Goal: Information Seeking & Learning: Learn about a topic

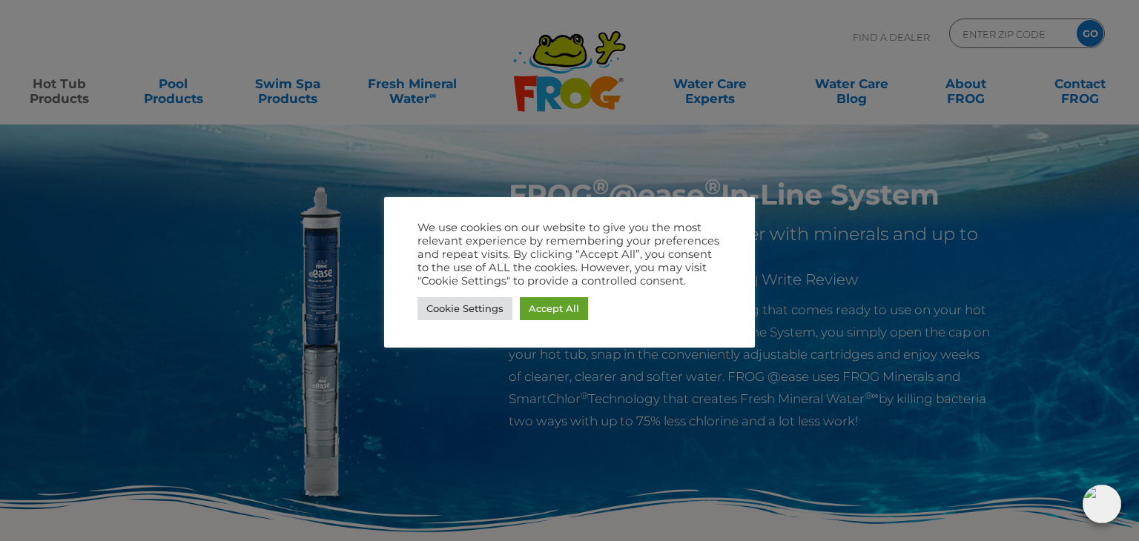
click at [461, 401] on div at bounding box center [569, 270] width 1139 height 541
click at [527, 314] on link "Accept All" at bounding box center [554, 308] width 68 height 23
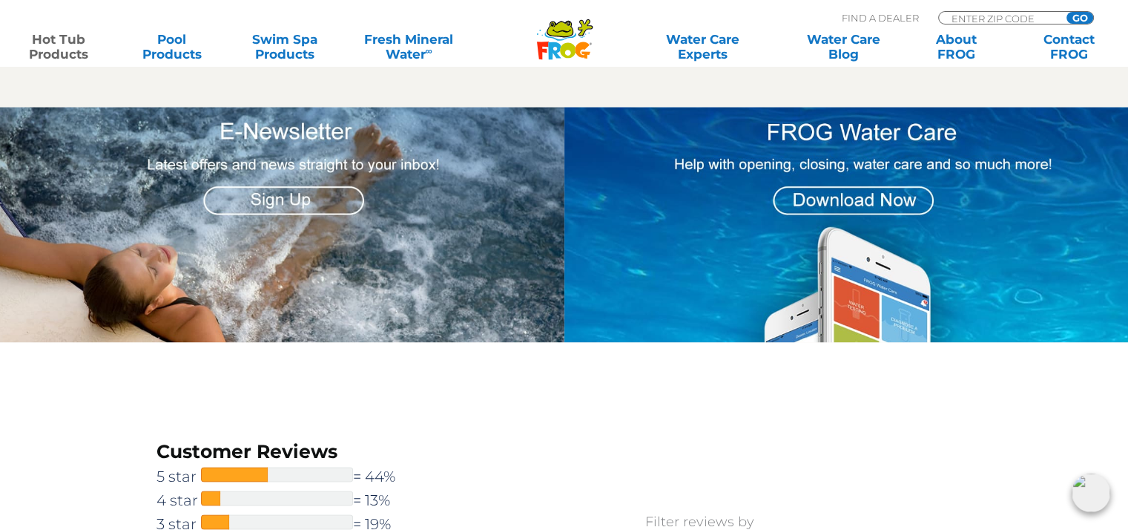
scroll to position [1483, 0]
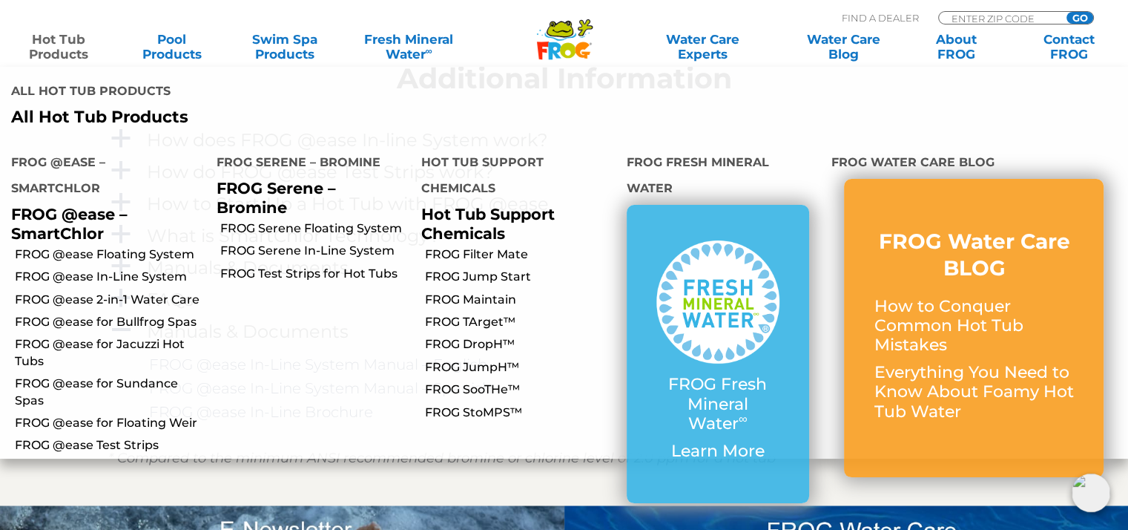
click at [78, 43] on link "Hot Tub Products" at bounding box center [59, 47] width 88 height 30
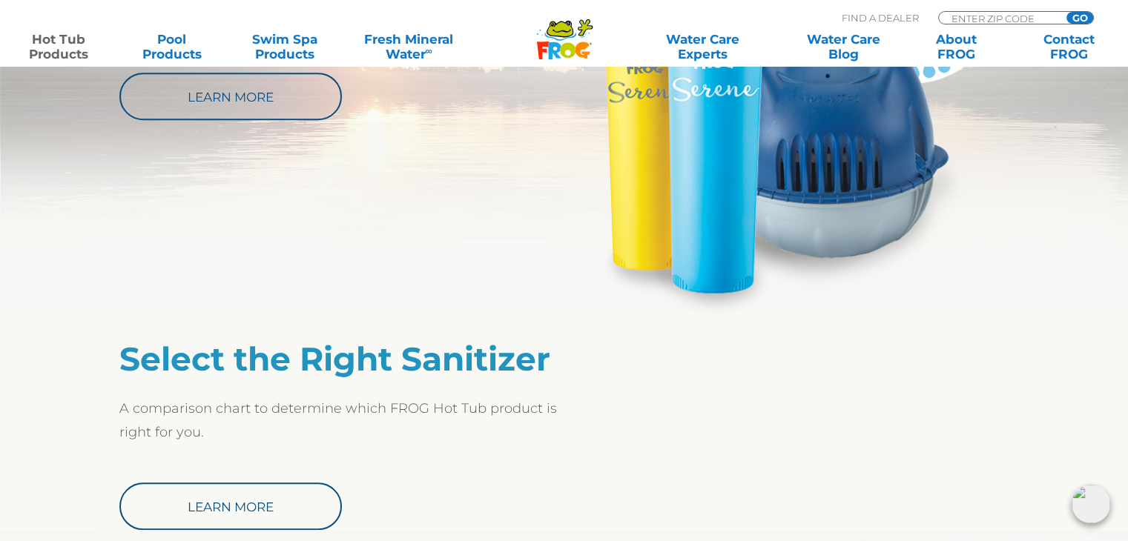
scroll to position [668, 0]
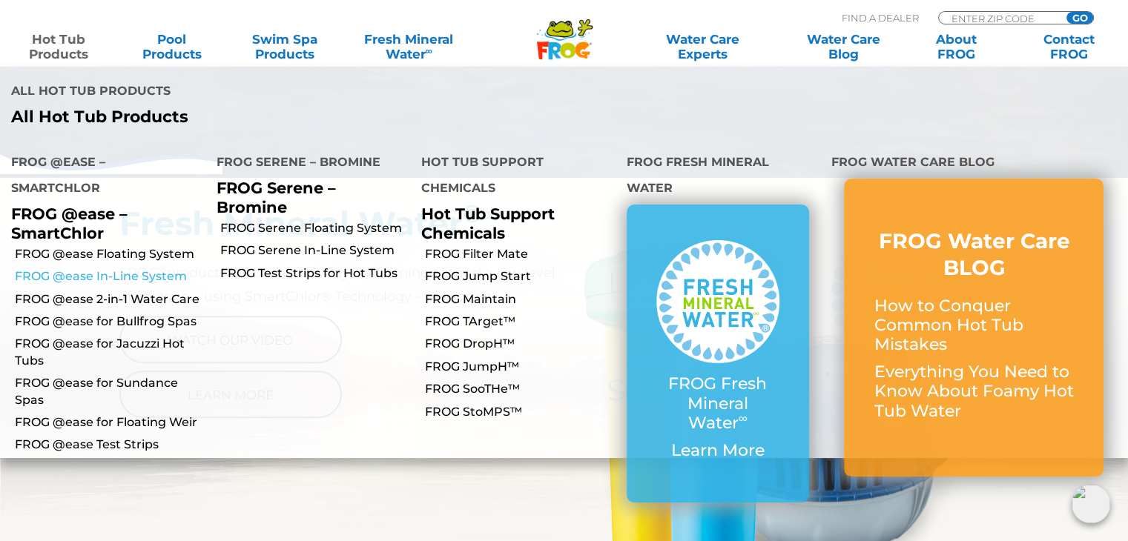
click at [80, 269] on link "FROG @ease In-Line System" at bounding box center [110, 277] width 191 height 16
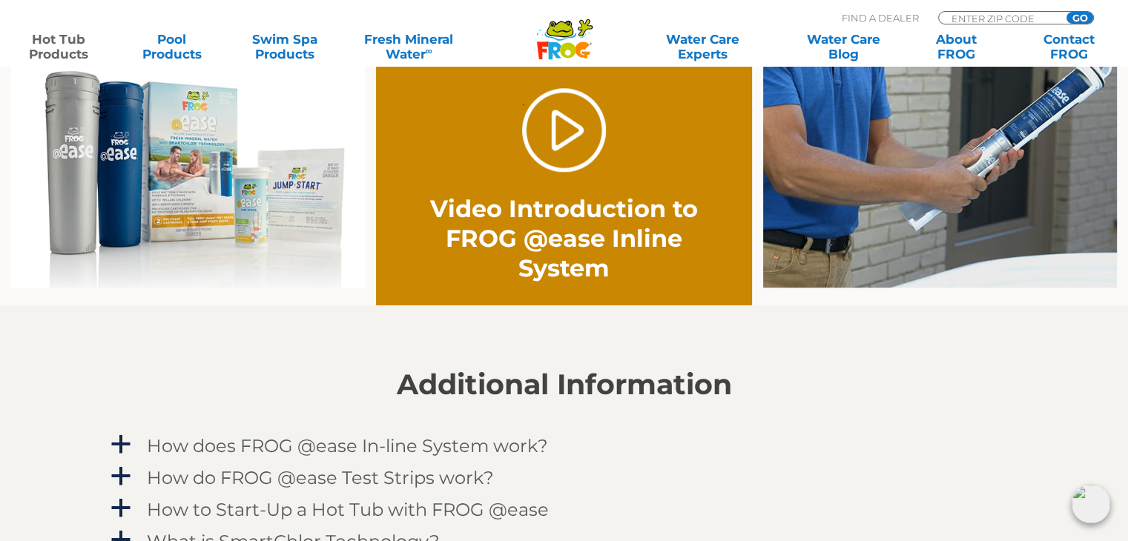
scroll to position [1187, 0]
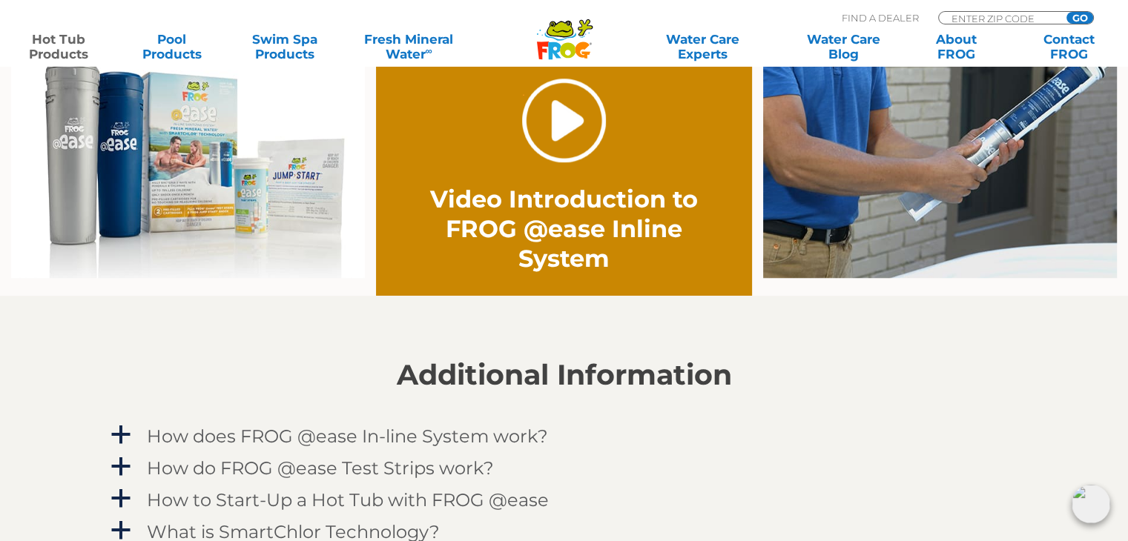
click at [561, 137] on link "." at bounding box center [564, 121] width 84 height 84
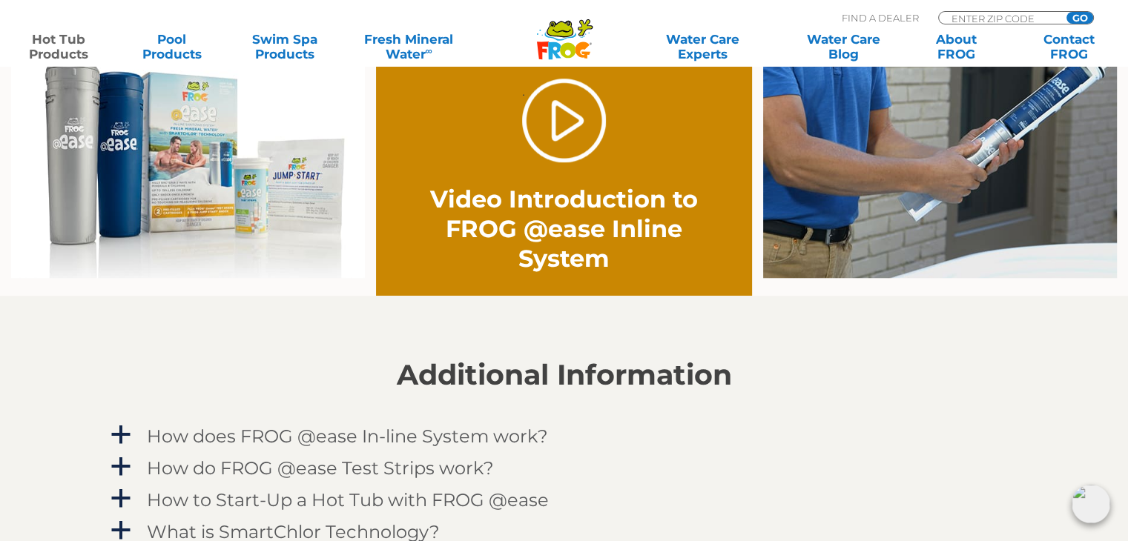
click at [853, 200] on img at bounding box center [940, 150] width 354 height 255
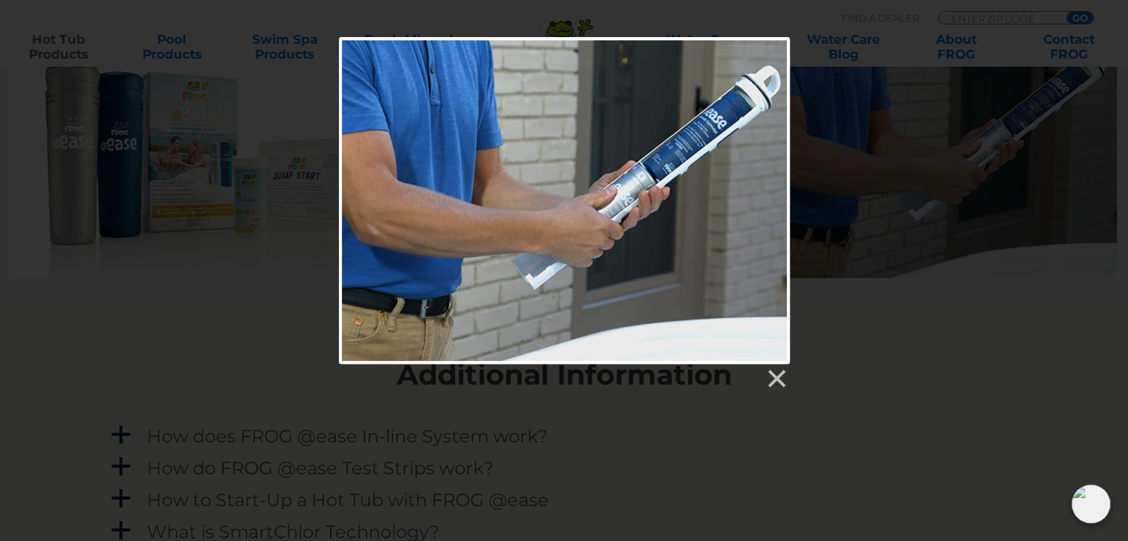
click at [573, 225] on div at bounding box center [564, 200] width 451 height 327
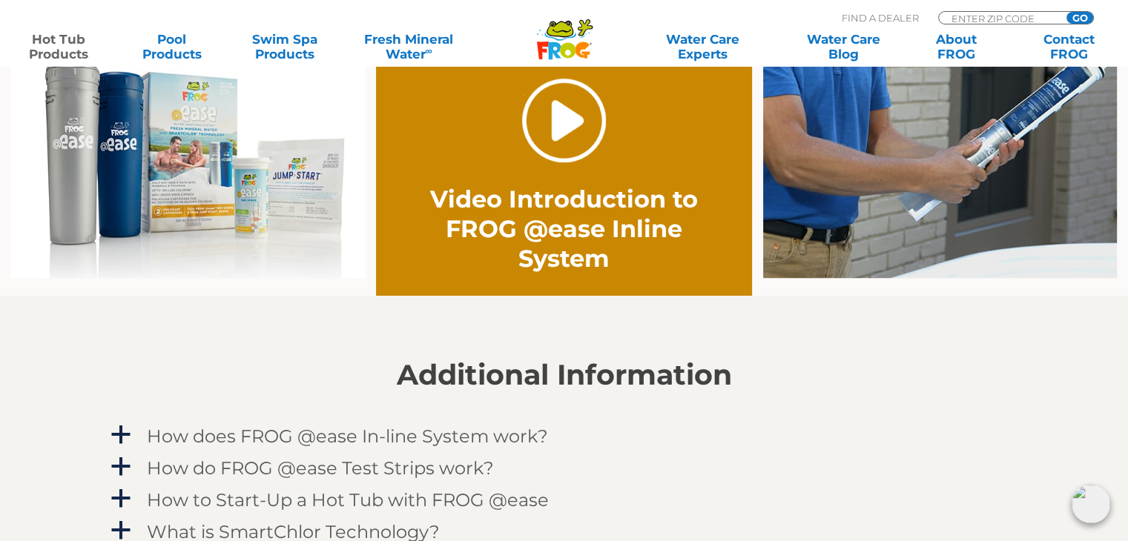
click at [574, 120] on link "." at bounding box center [564, 121] width 84 height 84
